Goal: Information Seeking & Learning: Learn about a topic

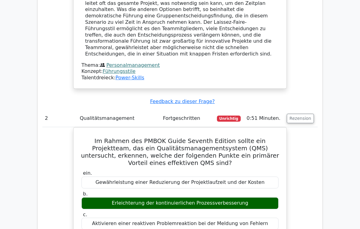
scroll to position [561, 0]
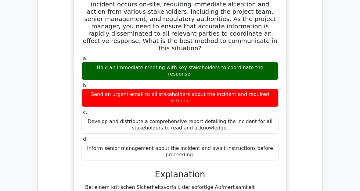
scroll to position [1069, 0]
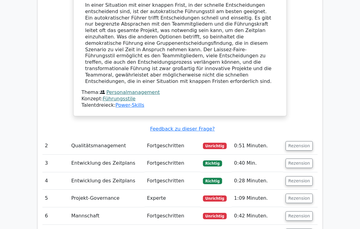
scroll to position [547, 0]
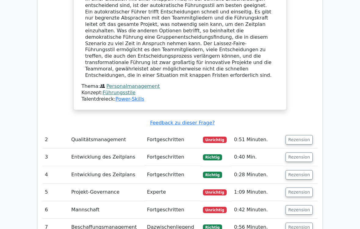
click at [303, 135] on button "Rezension" at bounding box center [299, 139] width 27 height 9
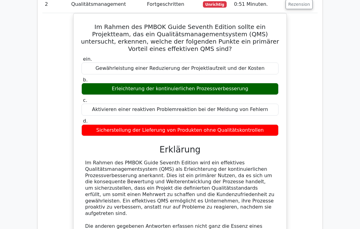
scroll to position [683, 0]
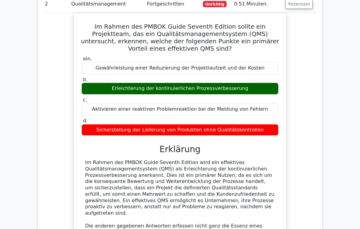
click at [307, 201] on div "Im Rahmen des PMBOK Guide Seventh Edition sollte ein Projektteam, das ein Quali…" at bounding box center [179, 182] width 275 height 338
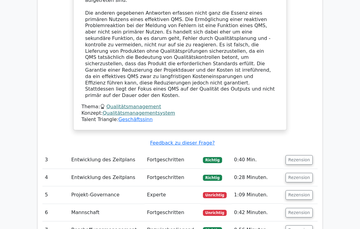
scroll to position [896, 0]
click at [306, 191] on button "Rezension" at bounding box center [299, 195] width 27 height 9
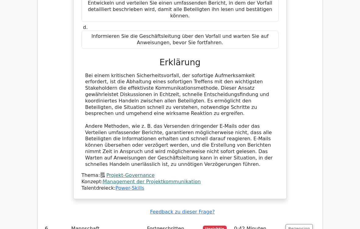
scroll to position [1252, 0]
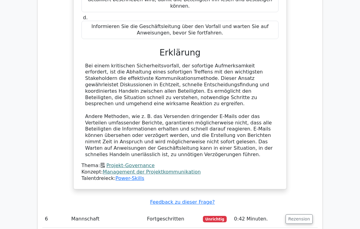
click at [300, 206] on button "Rezension" at bounding box center [299, 219] width 27 height 9
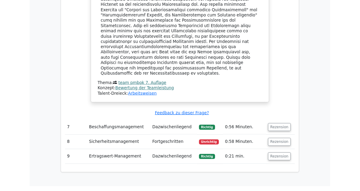
scroll to position [1713, 0]
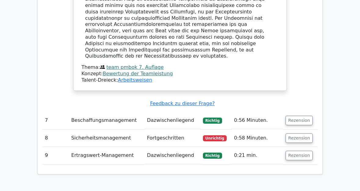
click at [301, 134] on button "Rezension" at bounding box center [299, 138] width 27 height 9
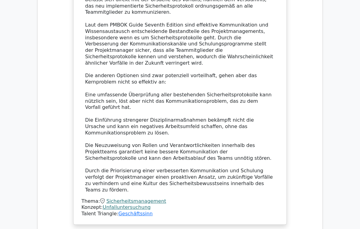
scroll to position [2086, 0]
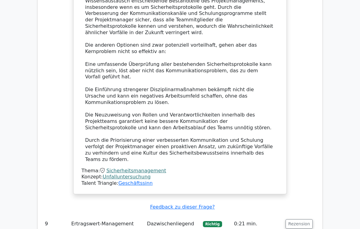
click at [301, 206] on button "Rezension" at bounding box center [299, 224] width 27 height 9
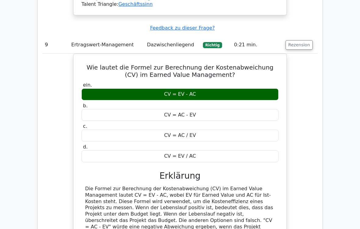
scroll to position [2317, 0]
